Goal: Task Accomplishment & Management: Manage account settings

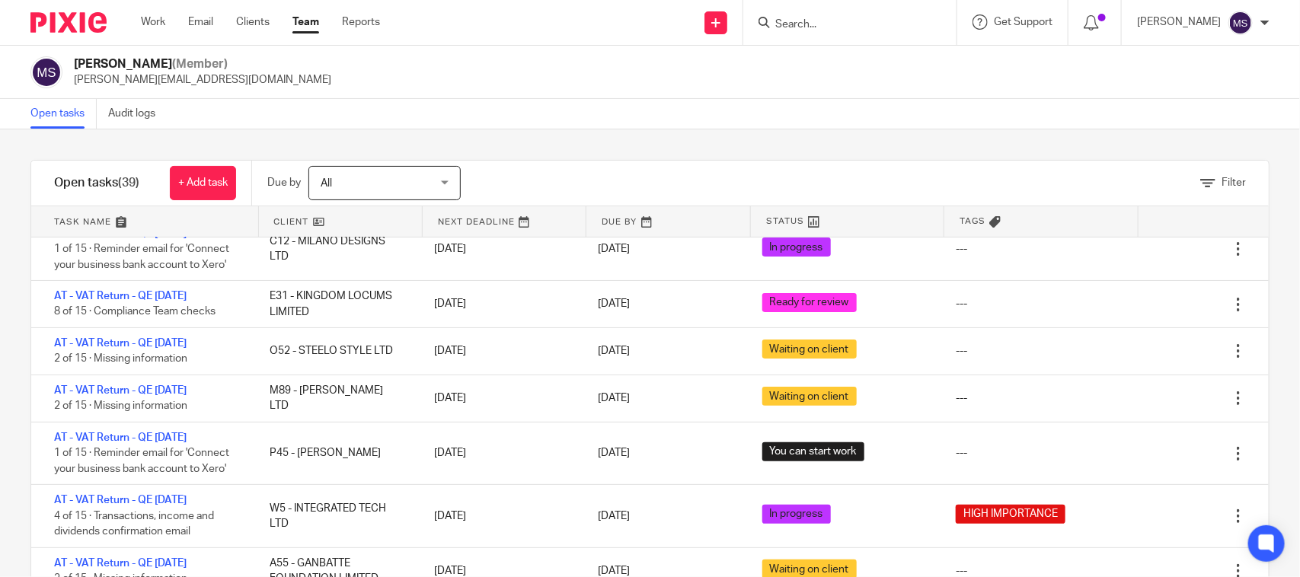
scroll to position [190, 0]
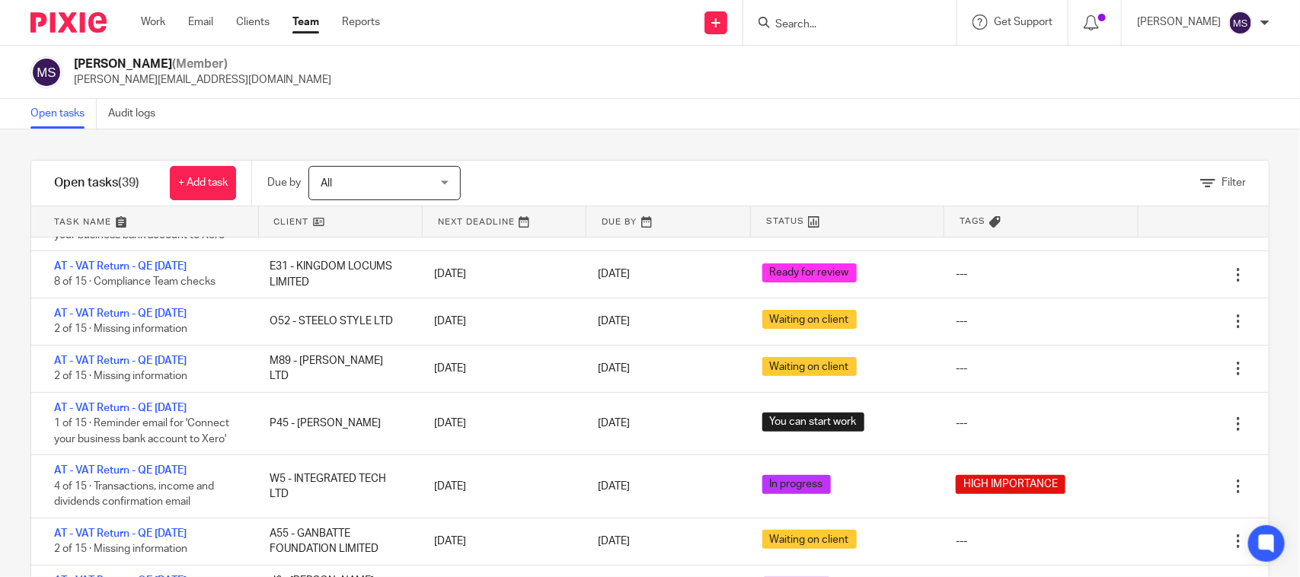
click at [792, 21] on input "Search" at bounding box center [842, 25] width 137 height 14
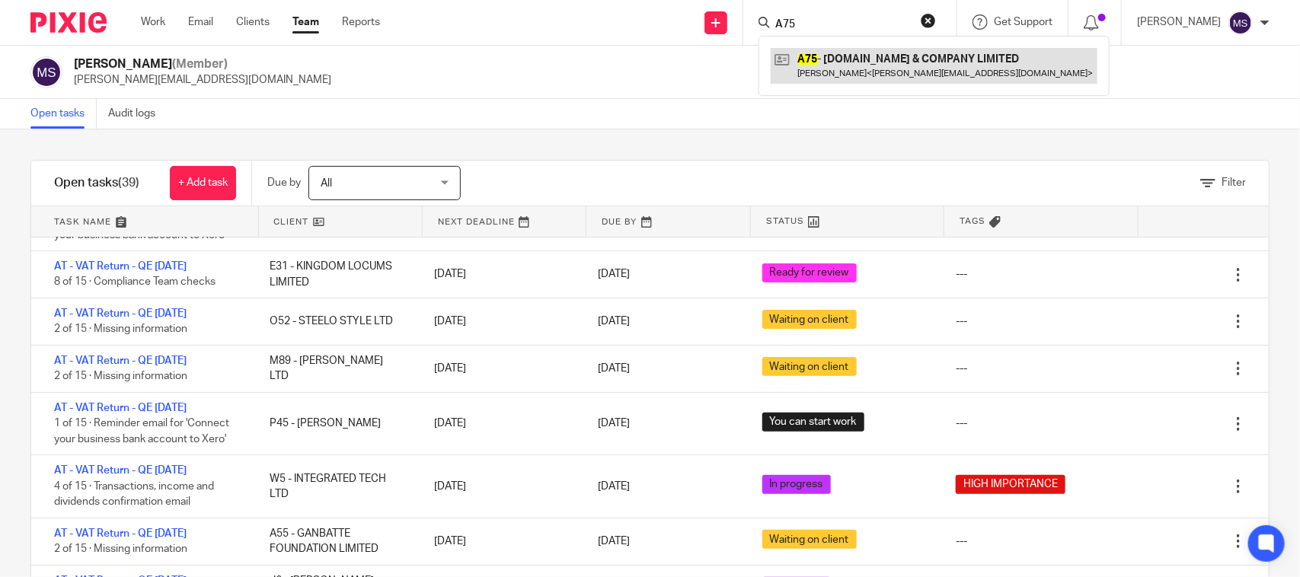
type input "A75"
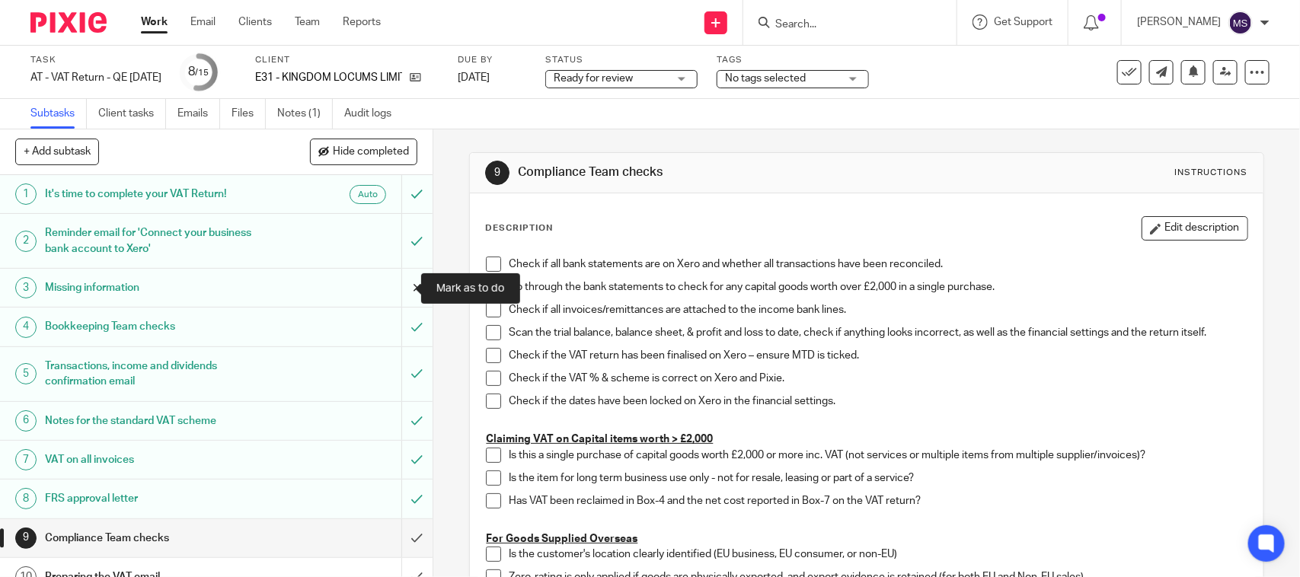
click at [393, 290] on input "submit" at bounding box center [216, 288] width 433 height 38
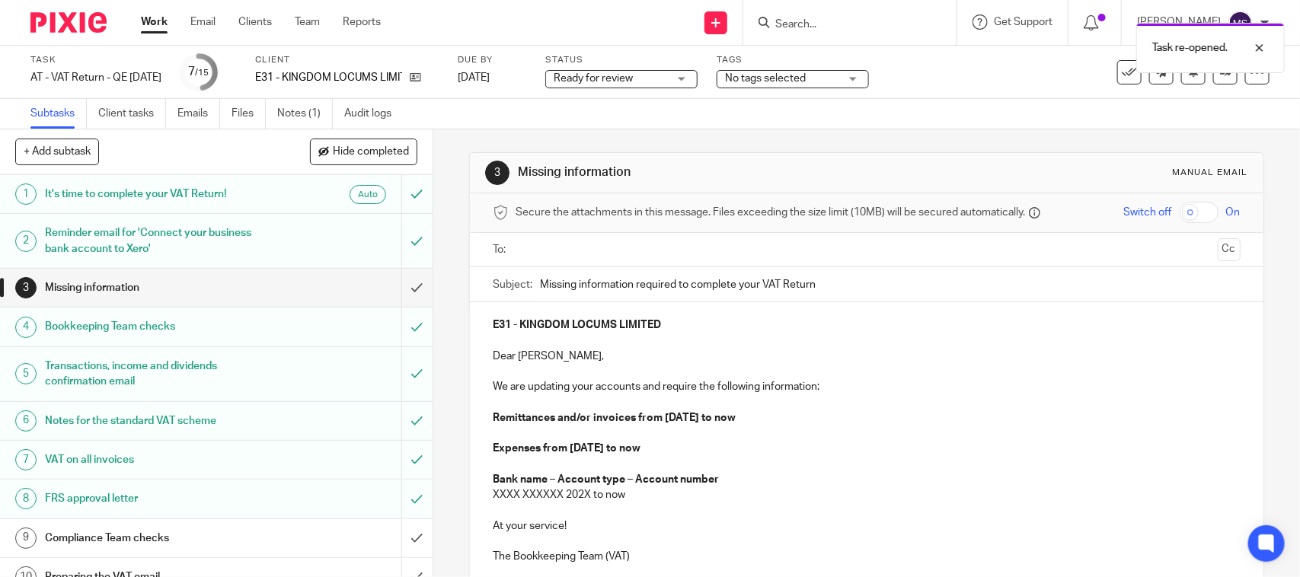
drag, startPoint x: 690, startPoint y: 451, endPoint x: 467, endPoint y: 453, distance: 223.1
click at [470, 453] on div "E31 - KINGDOM LOCUMS LIMITED Dear Ryan, We are updating your accounts and requi…" at bounding box center [866, 438] width 793 height 273
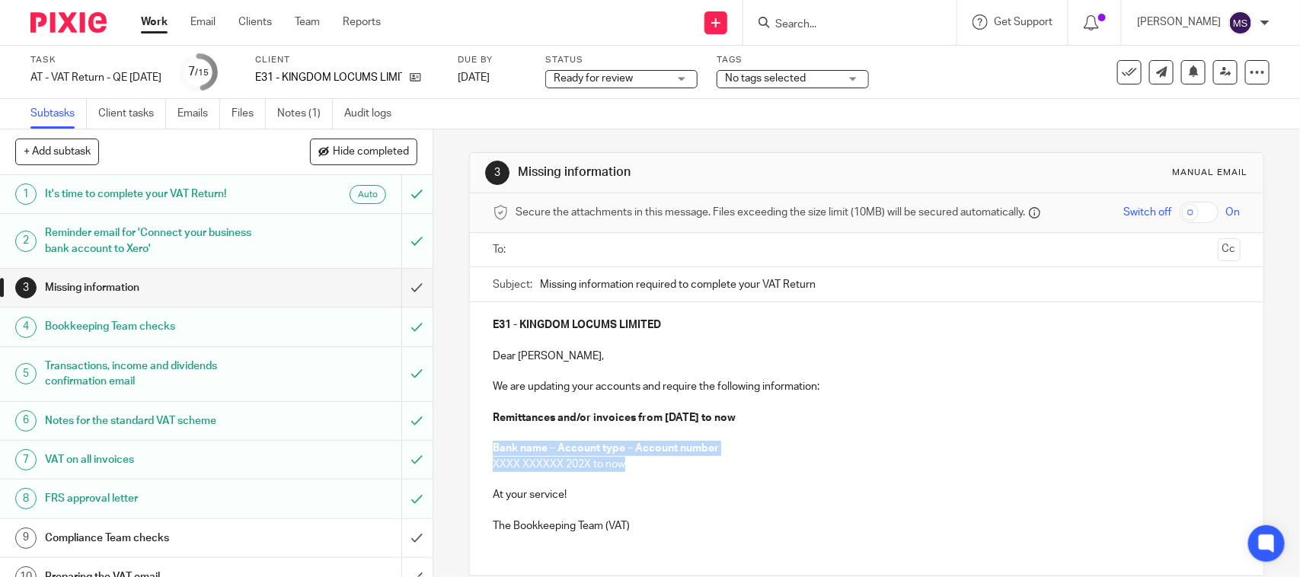
drag, startPoint x: 627, startPoint y: 469, endPoint x: 480, endPoint y: 443, distance: 148.5
click at [480, 443] on div "E31 - KINGDOM LOCUMS LIMITED Dear Ryan, We are updating your accounts and requi…" at bounding box center [866, 423] width 793 height 243
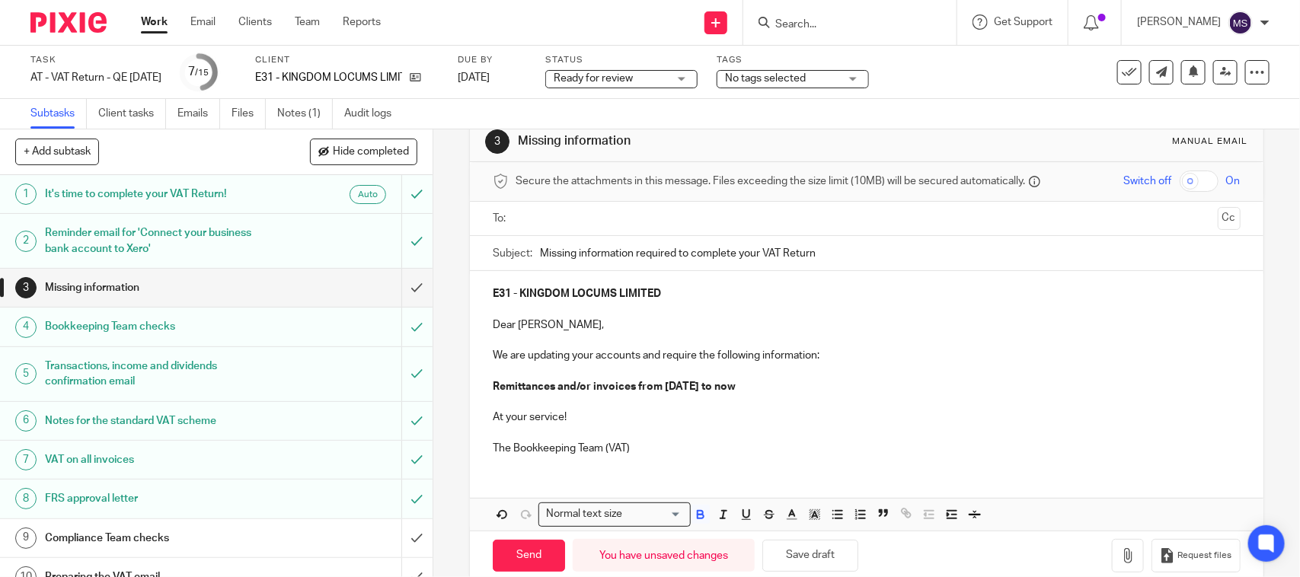
scroll to position [59, 0]
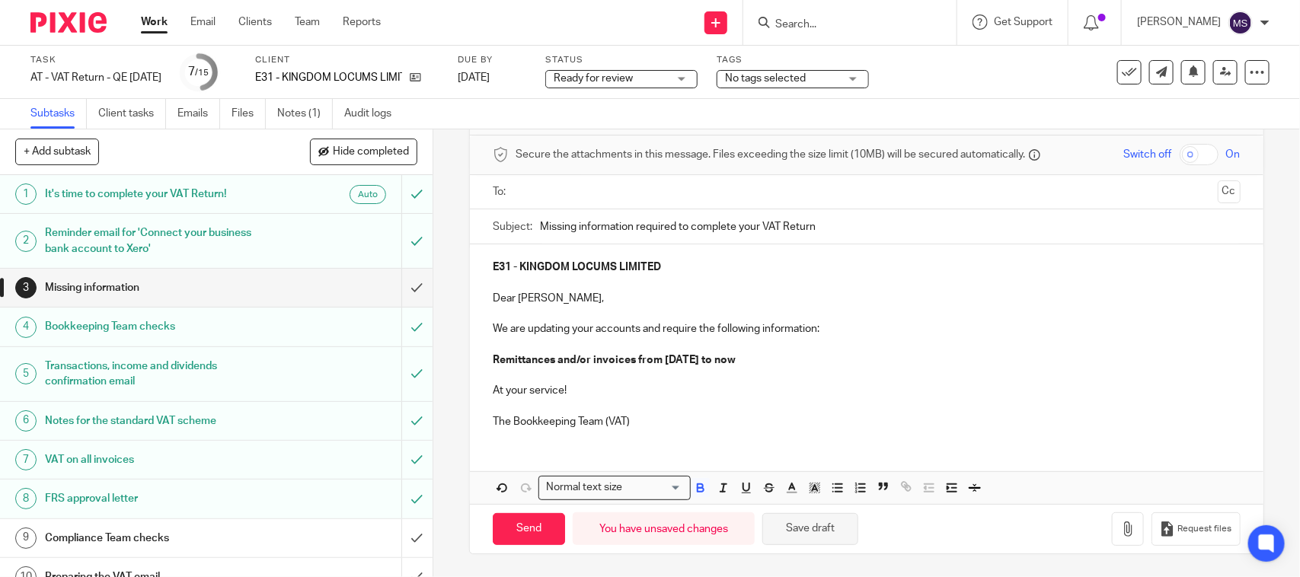
click at [831, 518] on button "Save draft" at bounding box center [810, 529] width 96 height 33
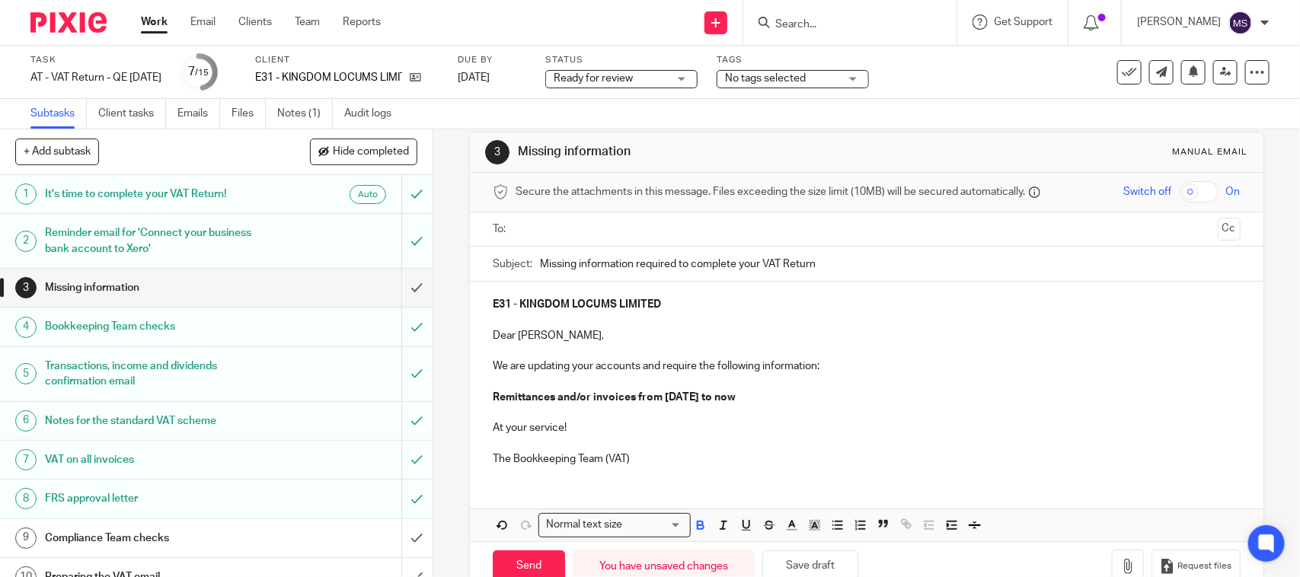
scroll to position [0, 0]
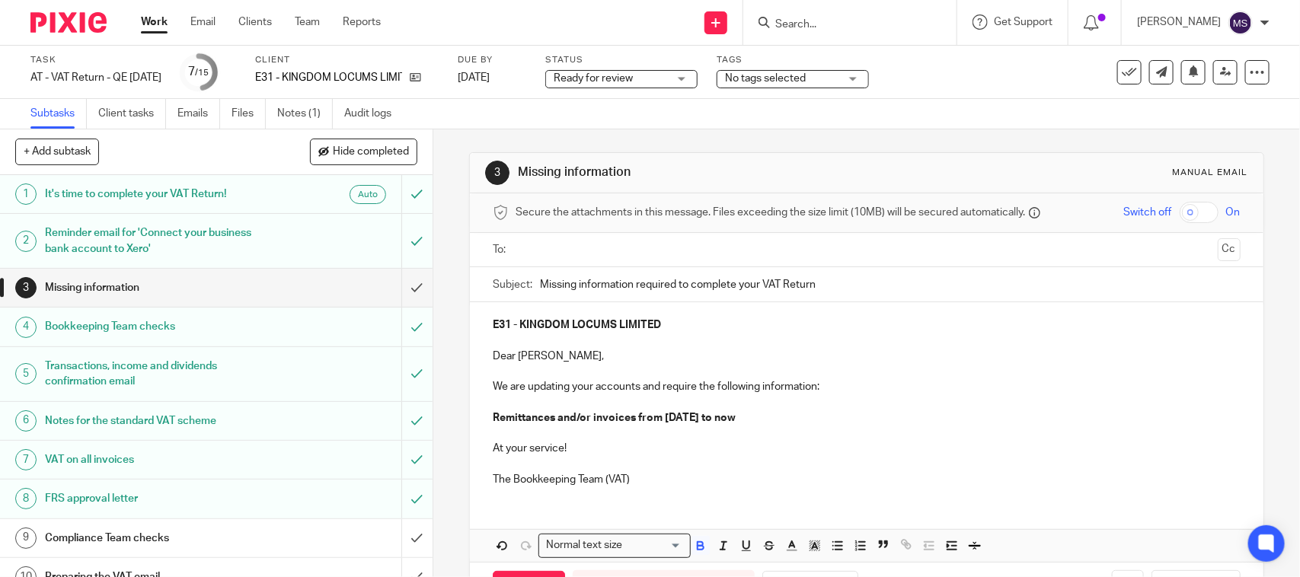
click at [558, 244] on input "text" at bounding box center [866, 250] width 690 height 18
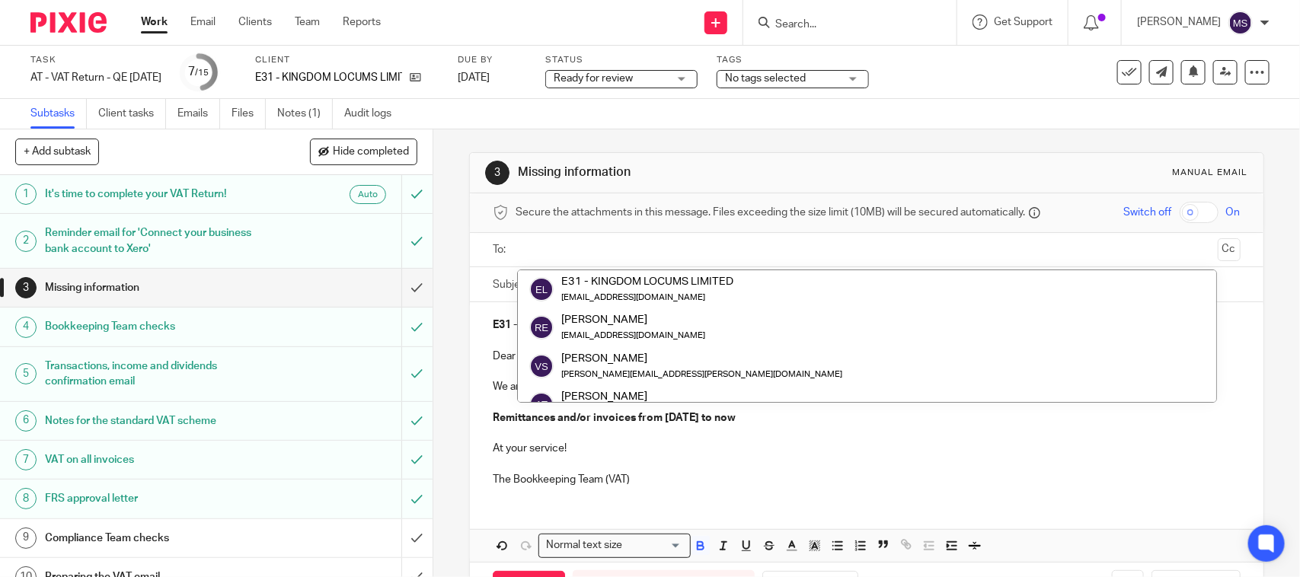
paste input "[EMAIL_ADDRESS][DOMAIN_NAME]"
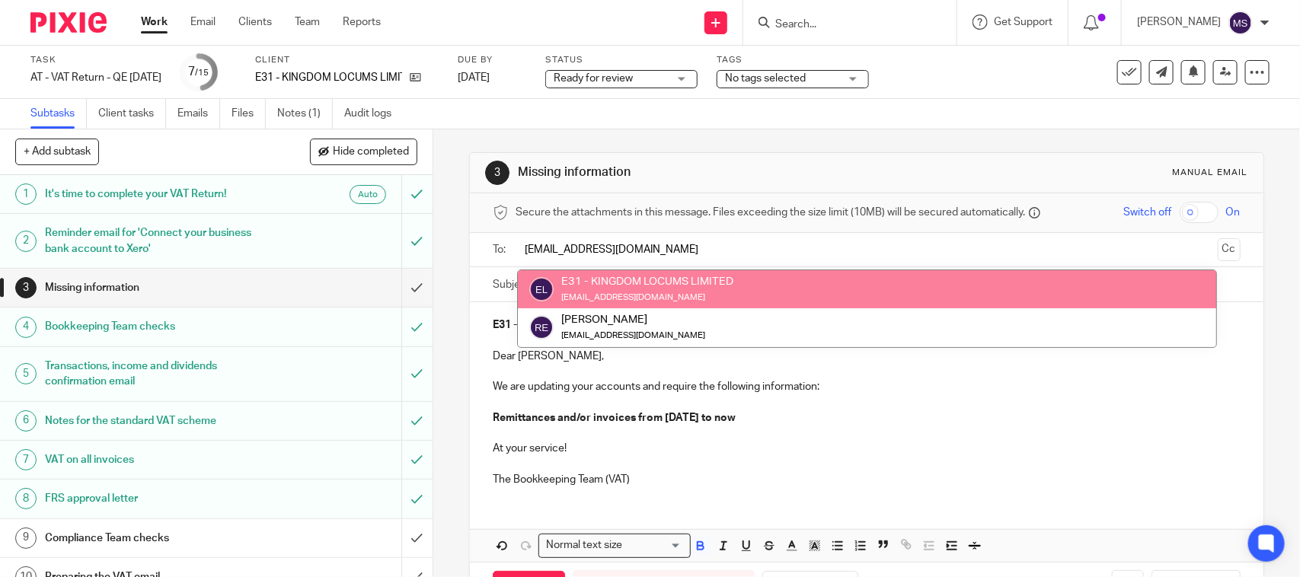
type input "[EMAIL_ADDRESS][DOMAIN_NAME]"
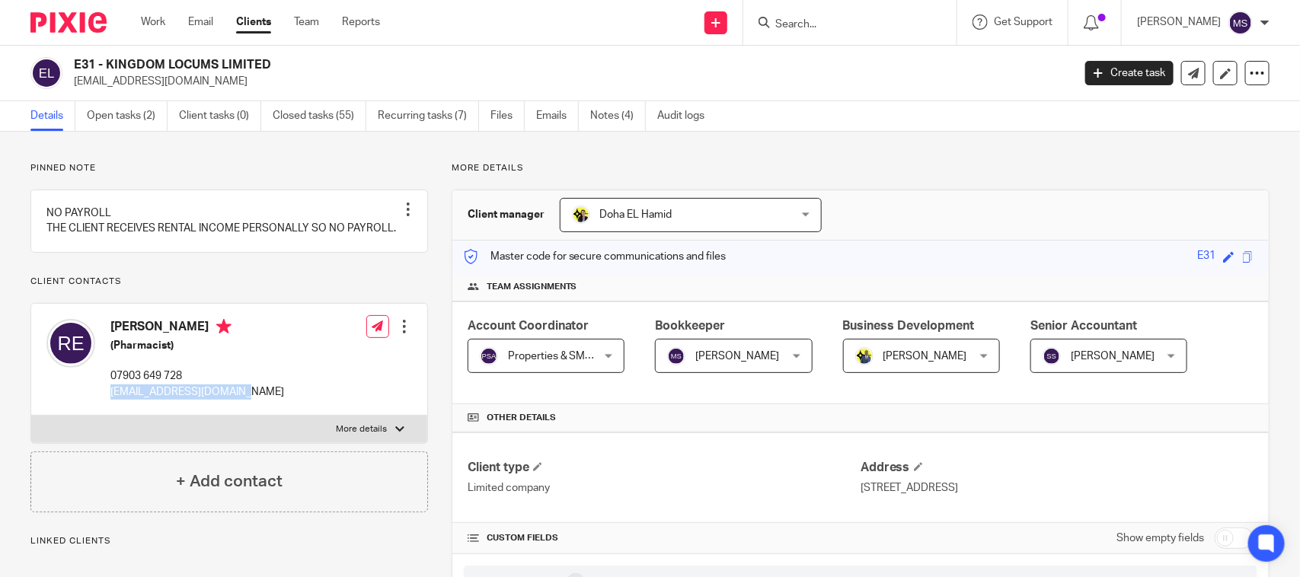
drag, startPoint x: 108, startPoint y: 420, endPoint x: 264, endPoint y: 423, distance: 156.1
click at [264, 407] on div "[PERSON_NAME] (Pharmacist) 07903 649 728 [EMAIL_ADDRESS][DOMAIN_NAME]" at bounding box center [165, 359] width 238 height 96
copy p "[EMAIL_ADDRESS][DOMAIN_NAME]"
